Goal: Information Seeking & Learning: Learn about a topic

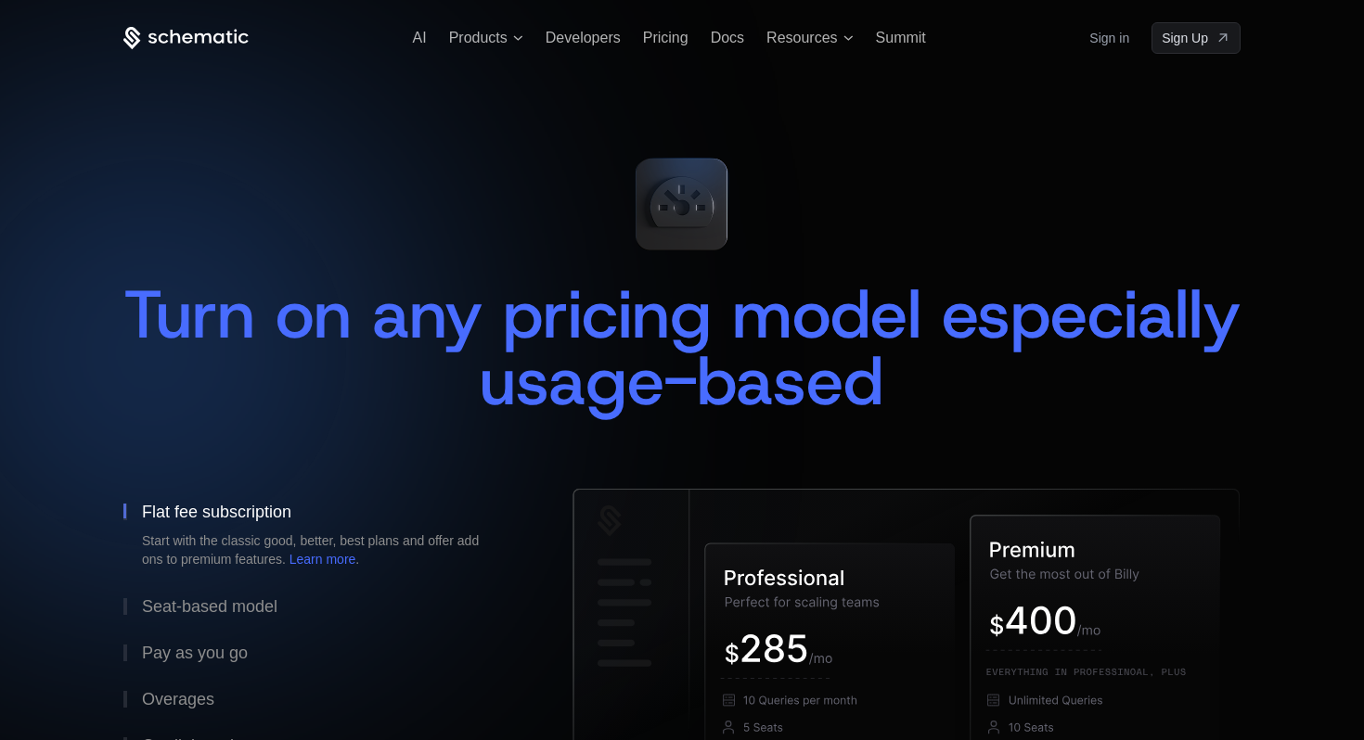
click at [128, 41] on icon at bounding box center [131, 41] width 17 height 18
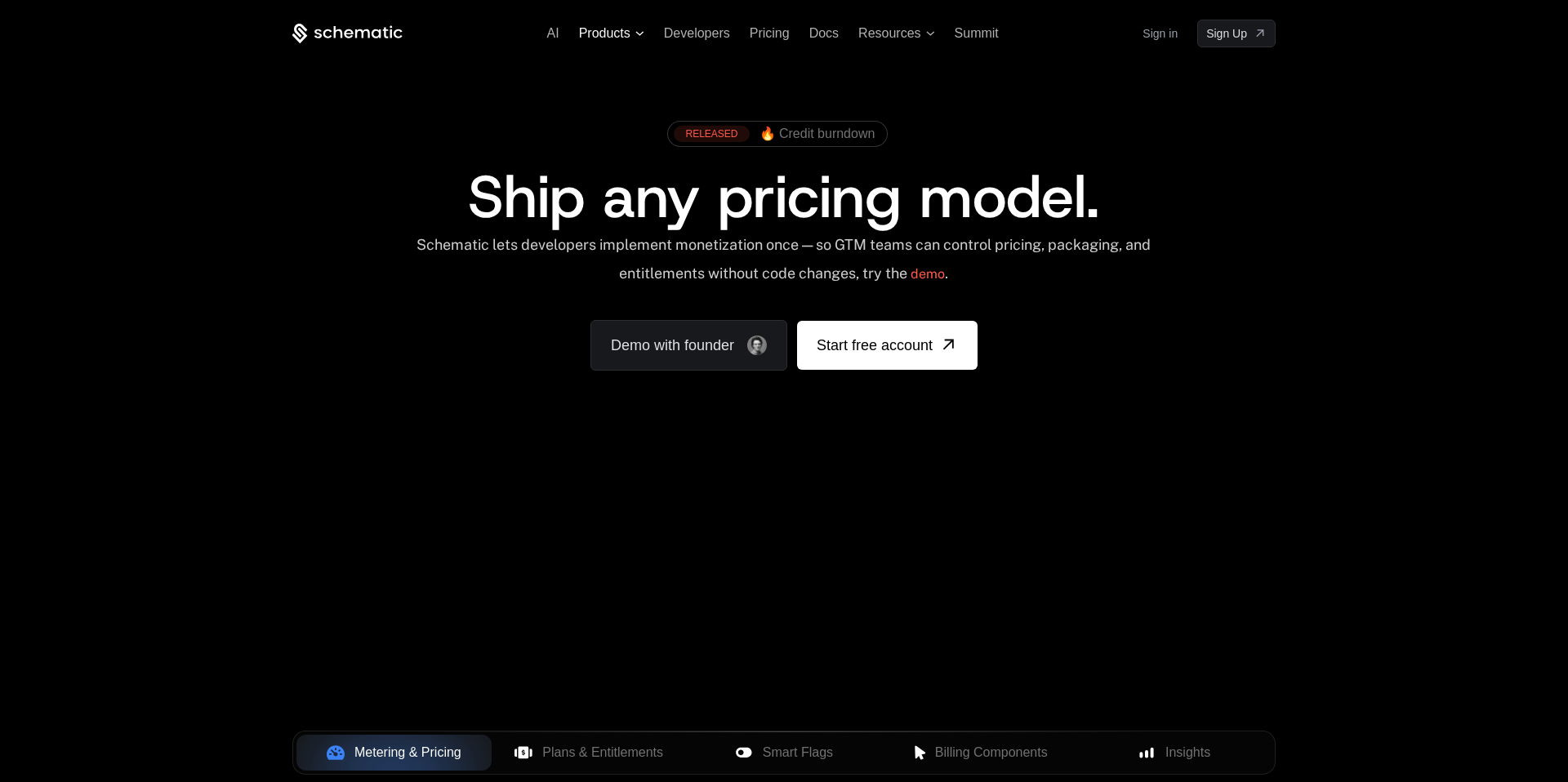
click at [605, 30] on span "Products" at bounding box center [604, 33] width 51 height 15
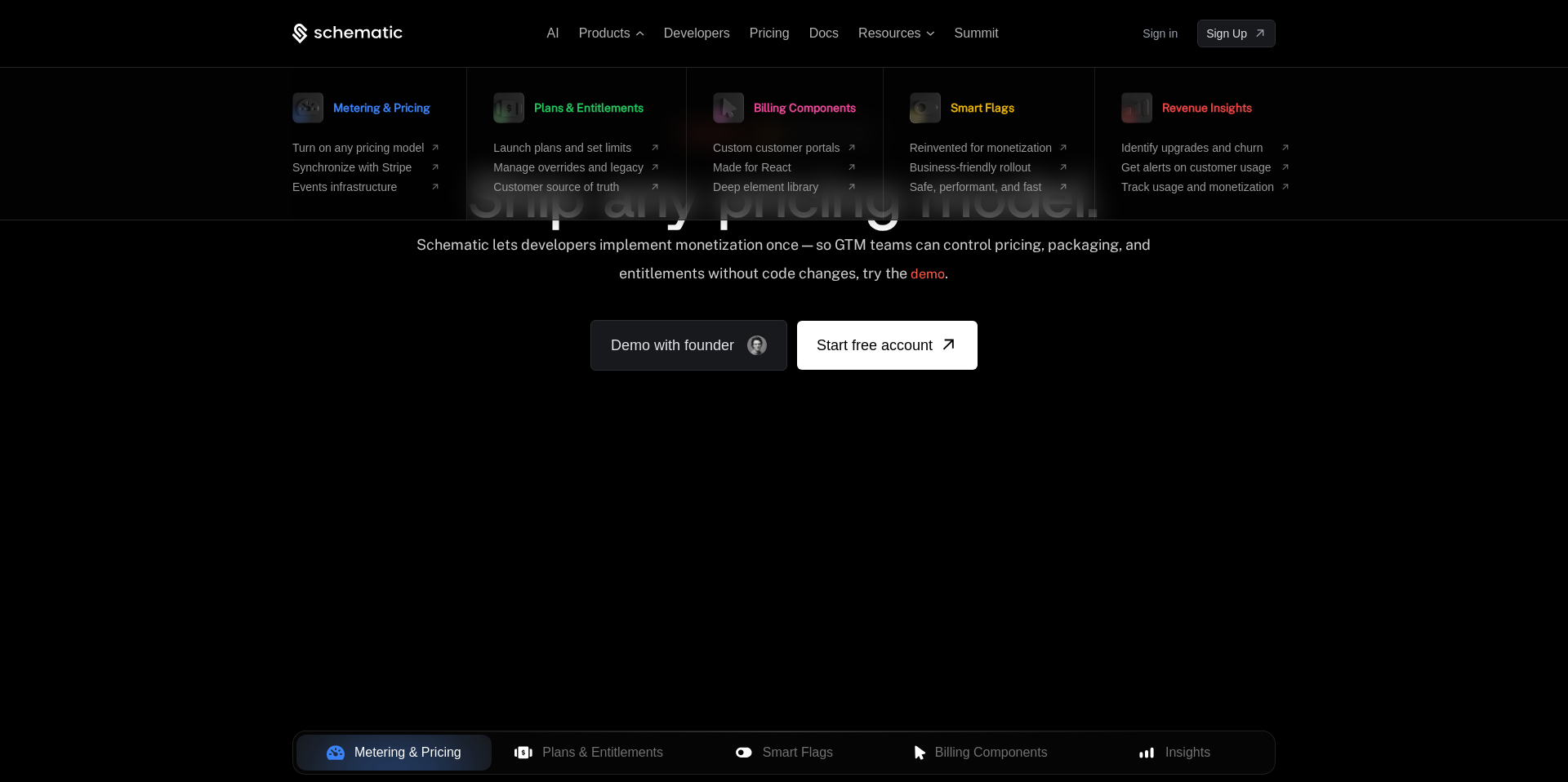
click at [402, 106] on span "Metering & Pricing" at bounding box center [382, 107] width 97 height 11
